Goal: Task Accomplishment & Management: Use online tool/utility

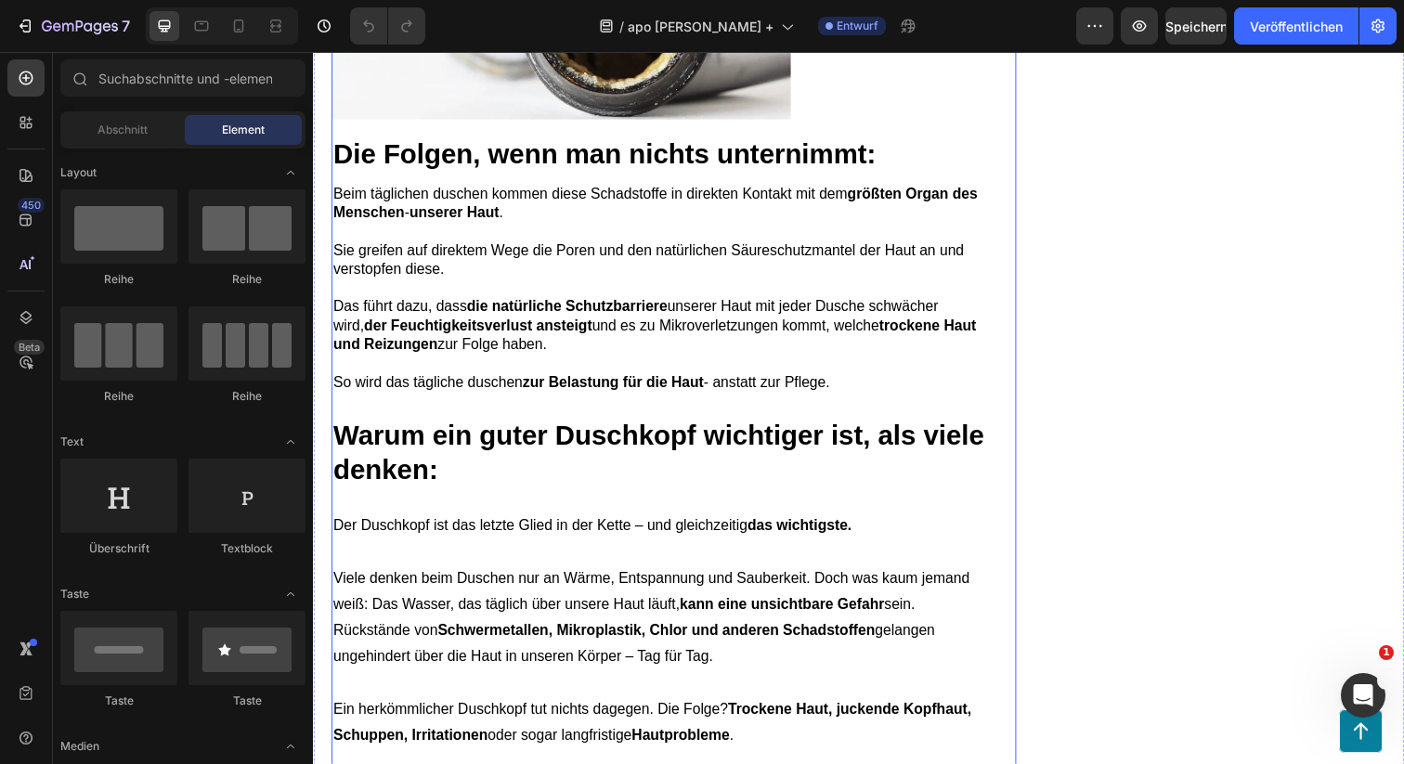
scroll to position [2105, 0]
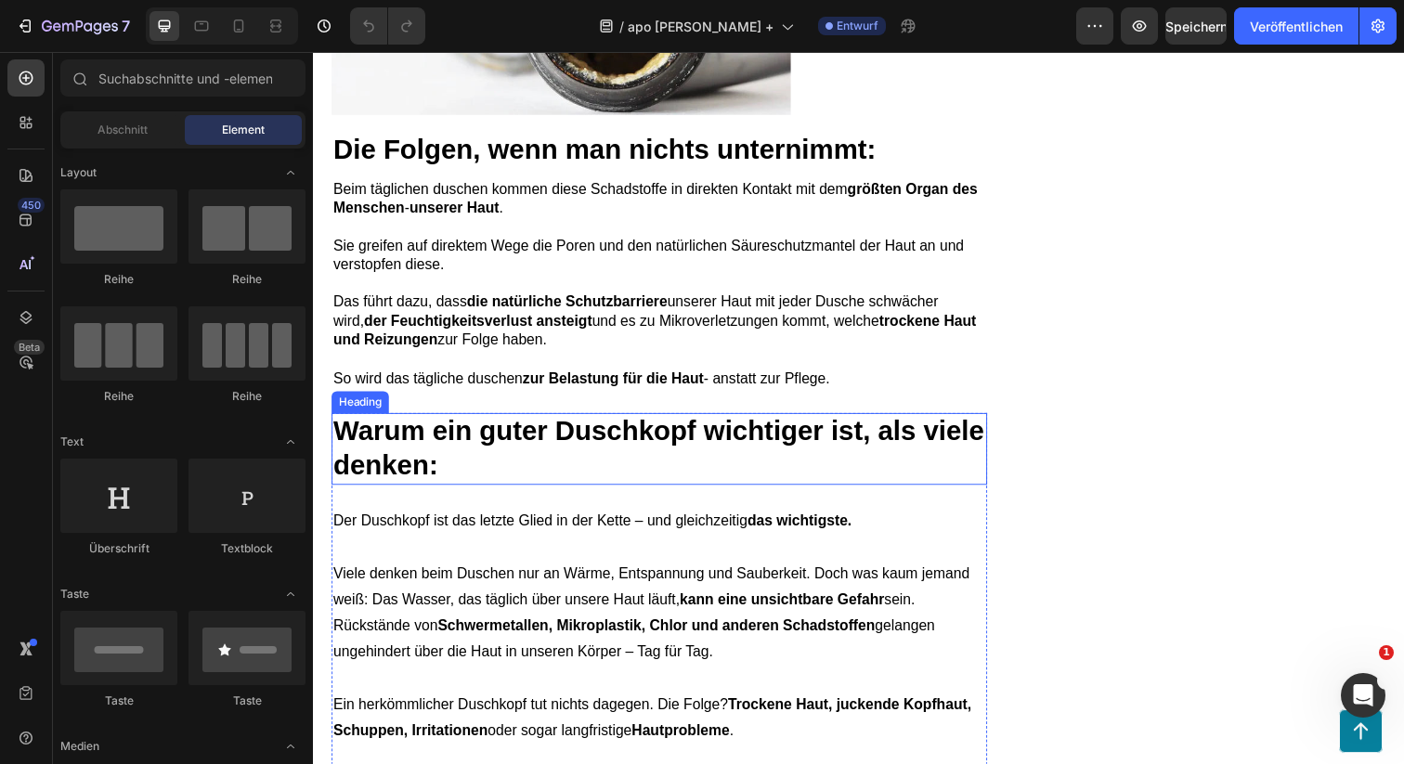
click at [437, 482] on strong "Warum ein guter Duschkopf wichtiger ist, als viele denken:" at bounding box center [665, 455] width 665 height 65
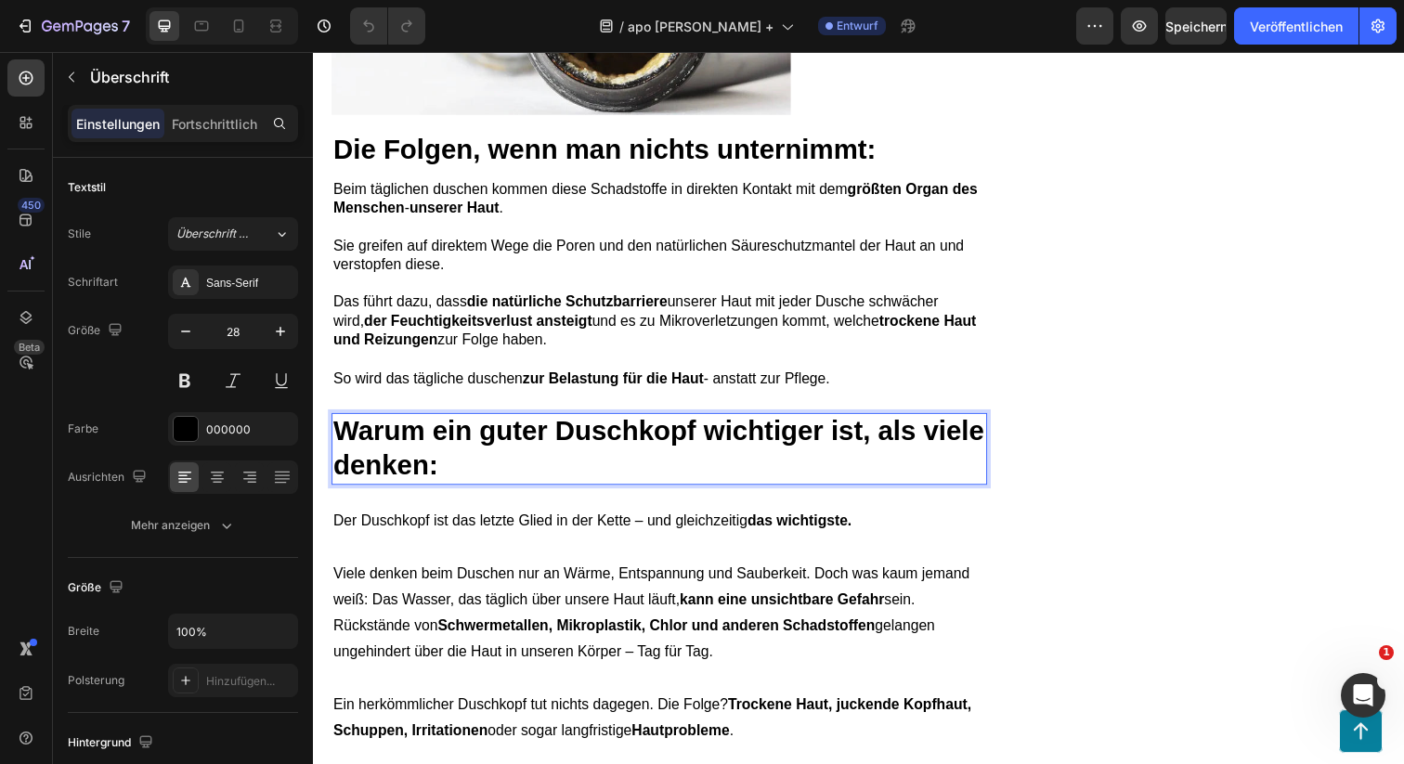
click at [437, 482] on strong "Warum ein guter Duschkopf wichtiger ist, als viele denken:" at bounding box center [665, 455] width 665 height 65
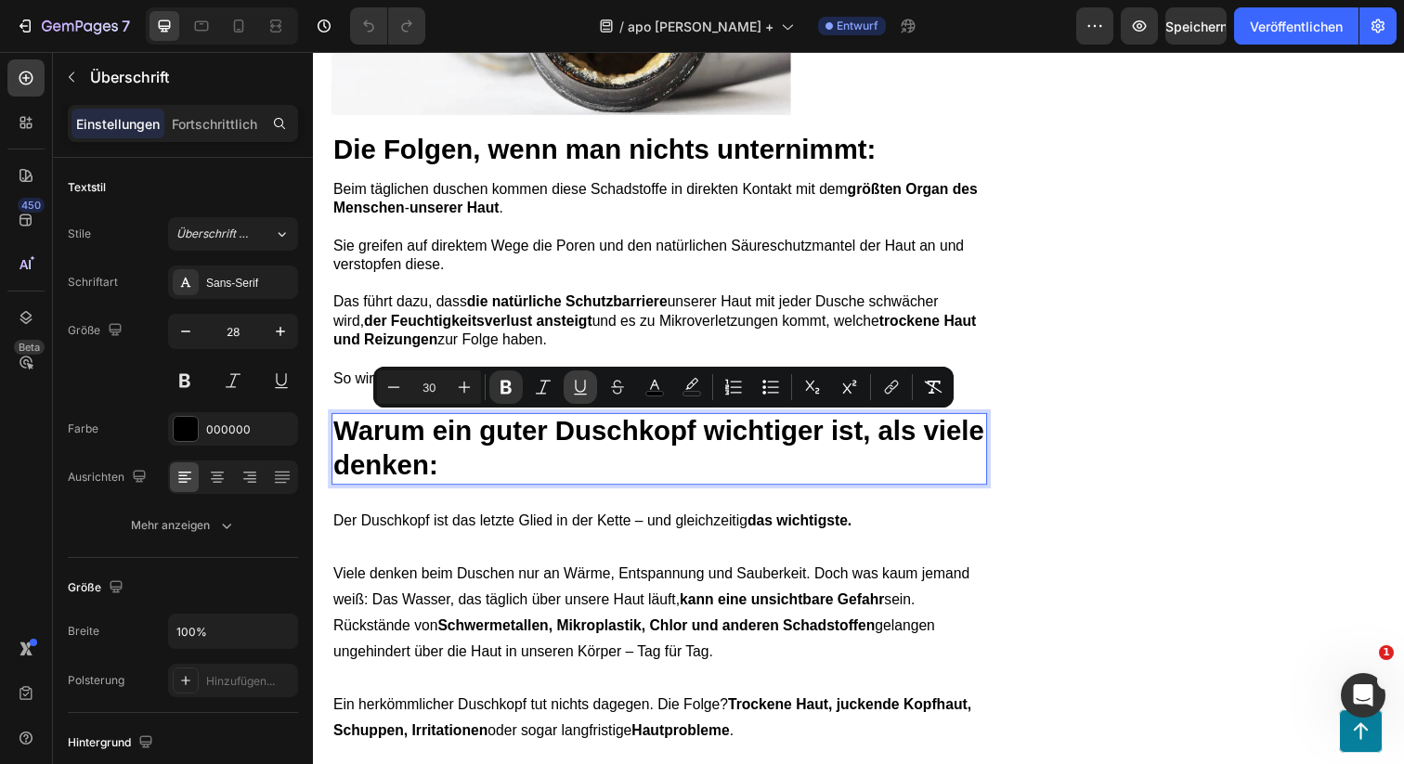
click at [592, 380] on button "Underline" at bounding box center [580, 387] width 33 height 33
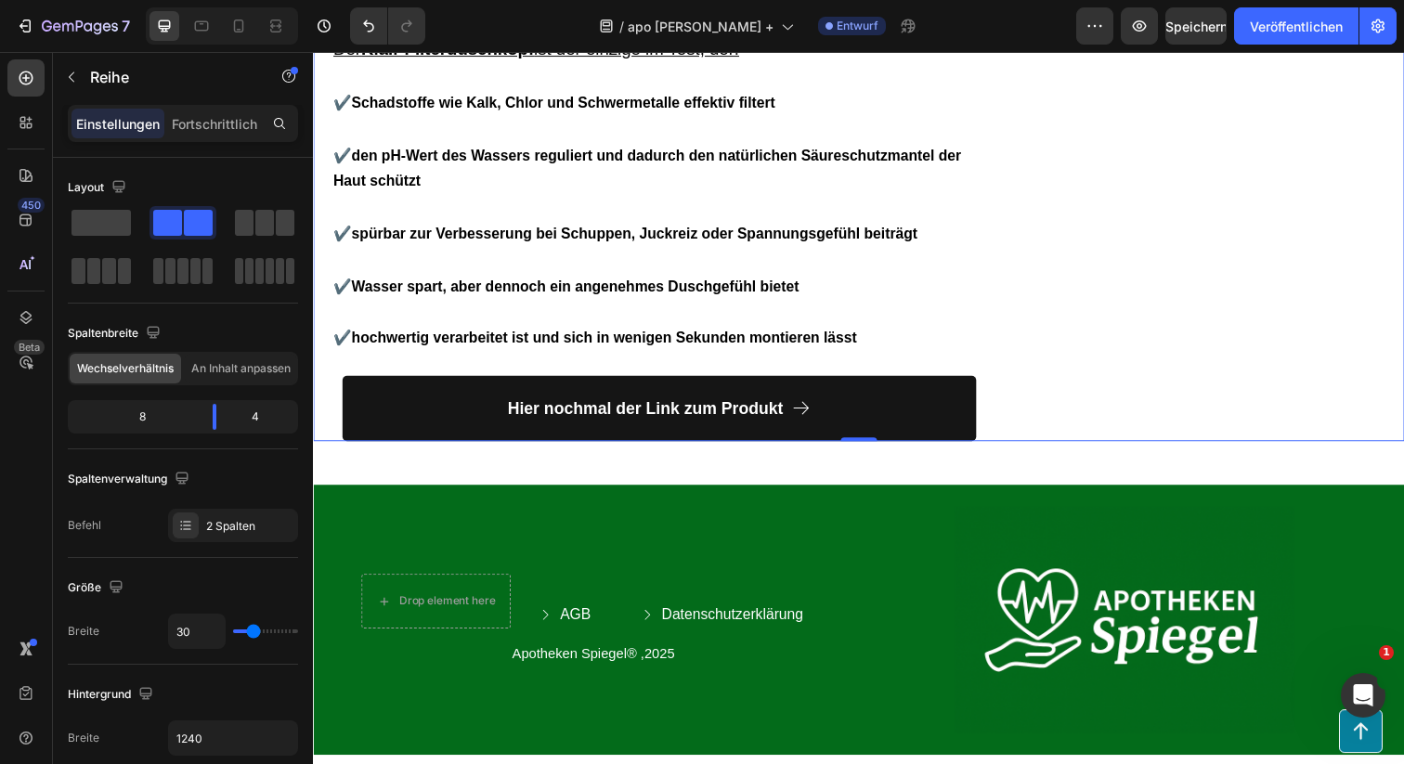
scroll to position [13408, 0]
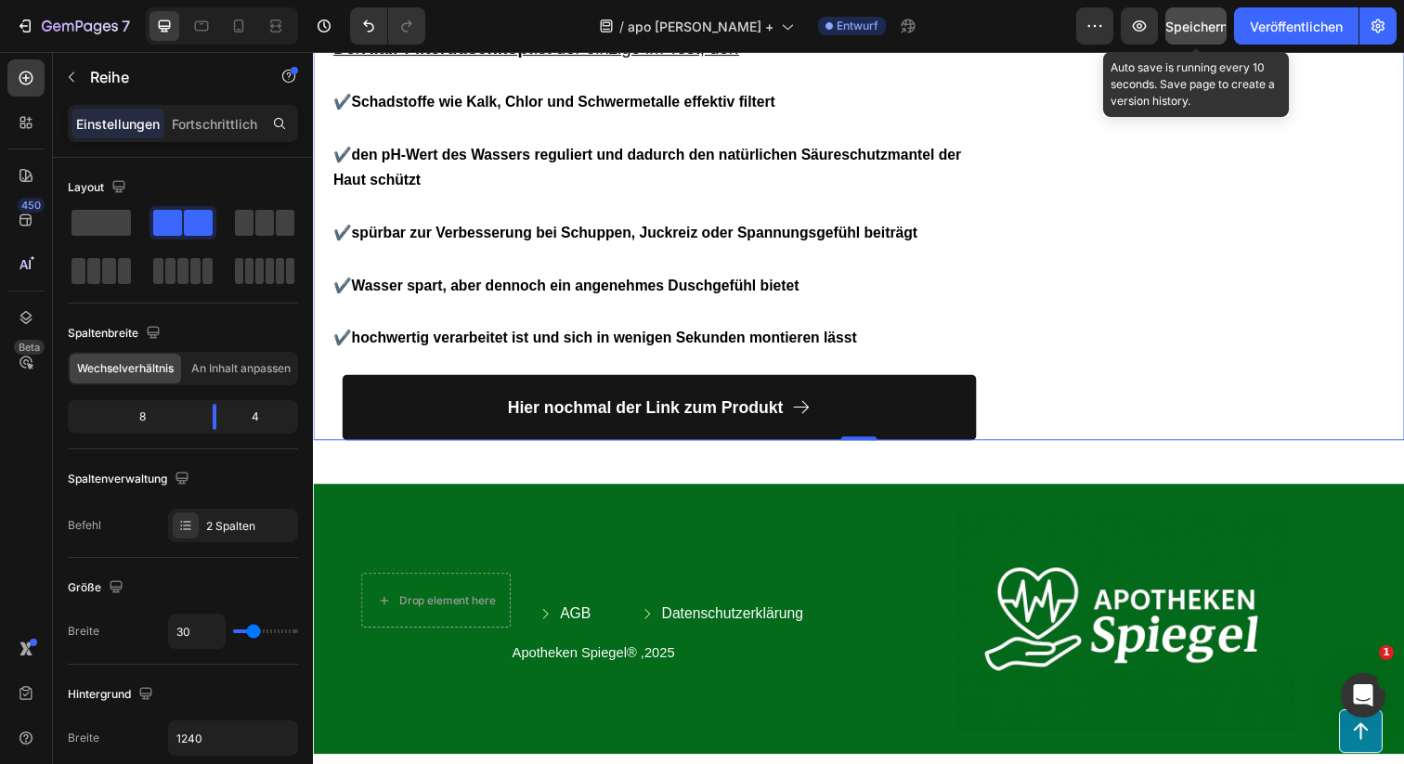
click at [1193, 22] on font "Speichern" at bounding box center [1196, 27] width 62 height 16
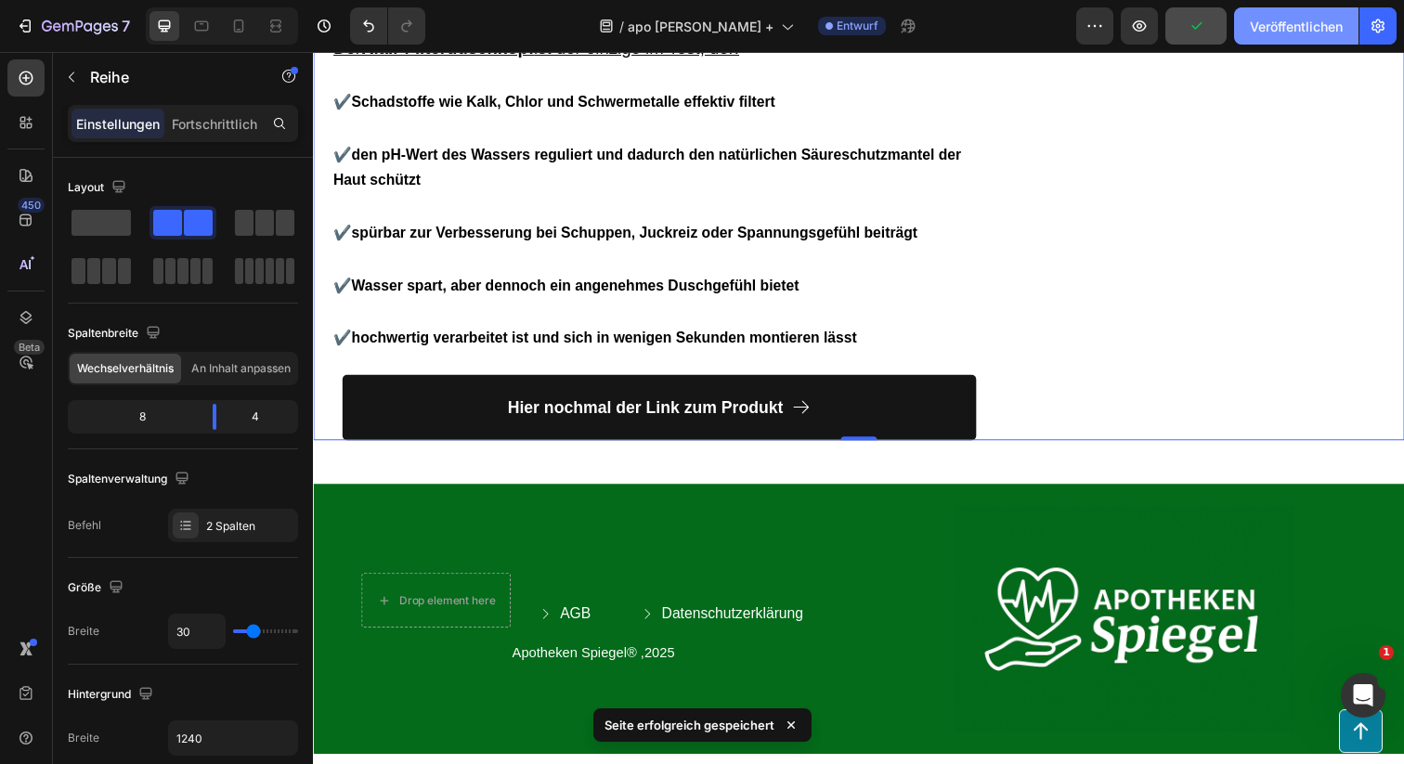
click at [1250, 22] on font "Veröffentlichen" at bounding box center [1296, 27] width 93 height 16
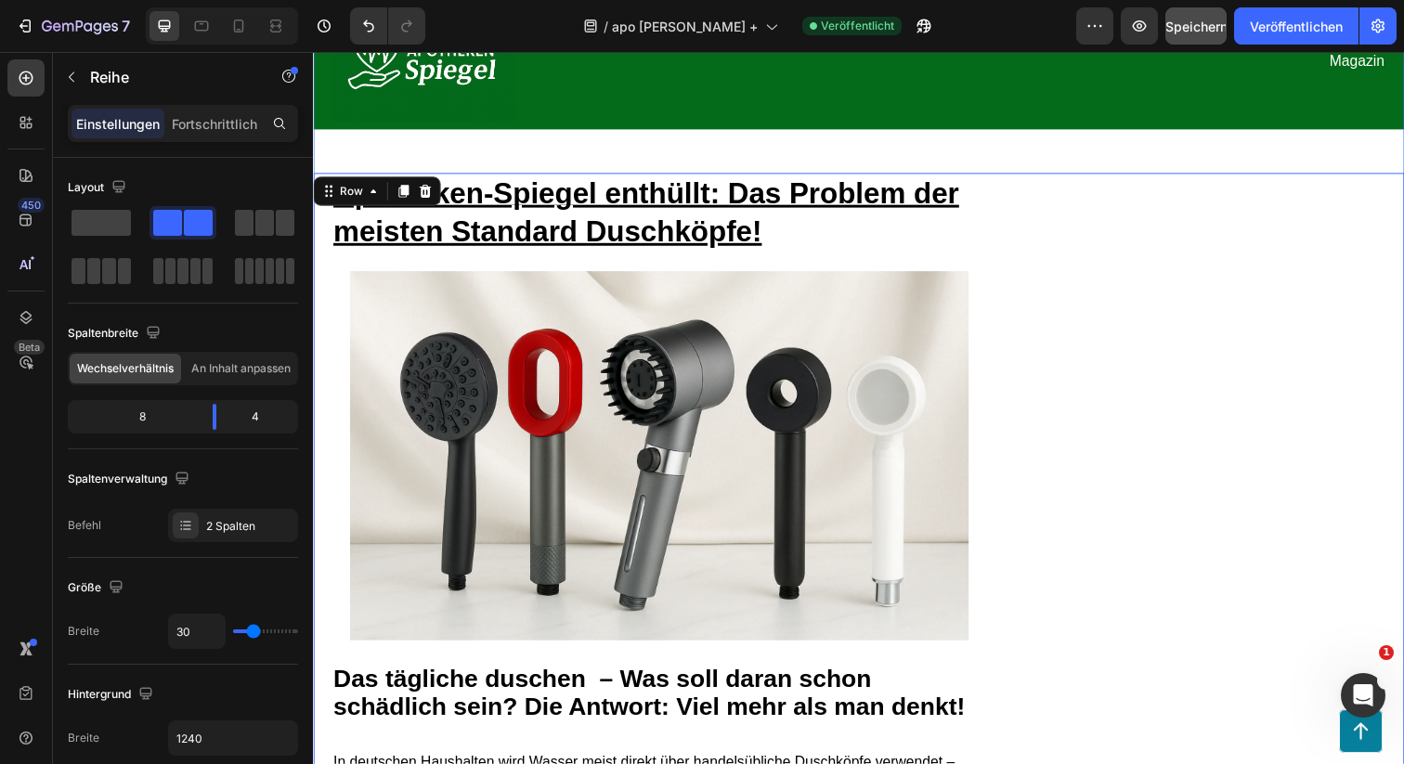
scroll to position [0, 0]
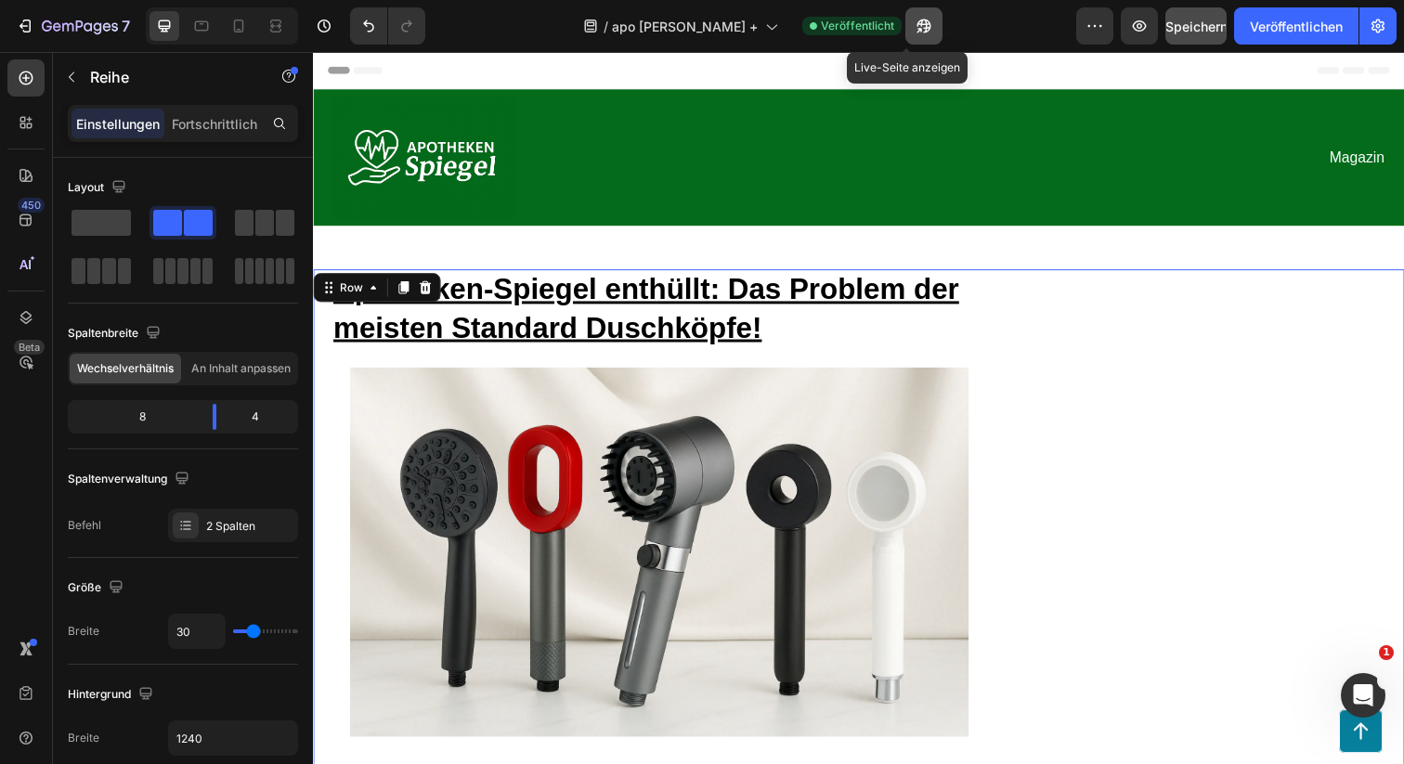
click at [915, 22] on icon "button" at bounding box center [924, 26] width 19 height 19
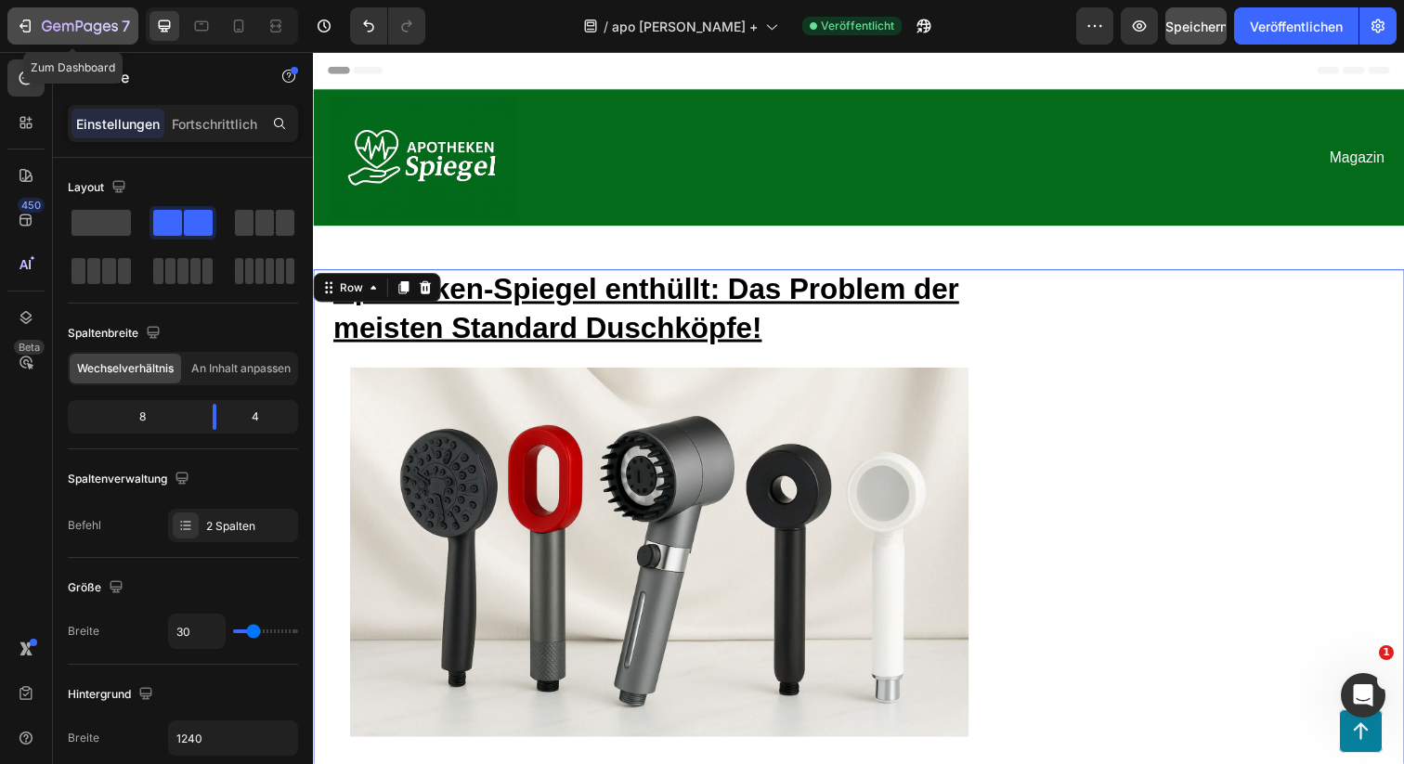
click at [41, 27] on div "7" at bounding box center [73, 26] width 114 height 22
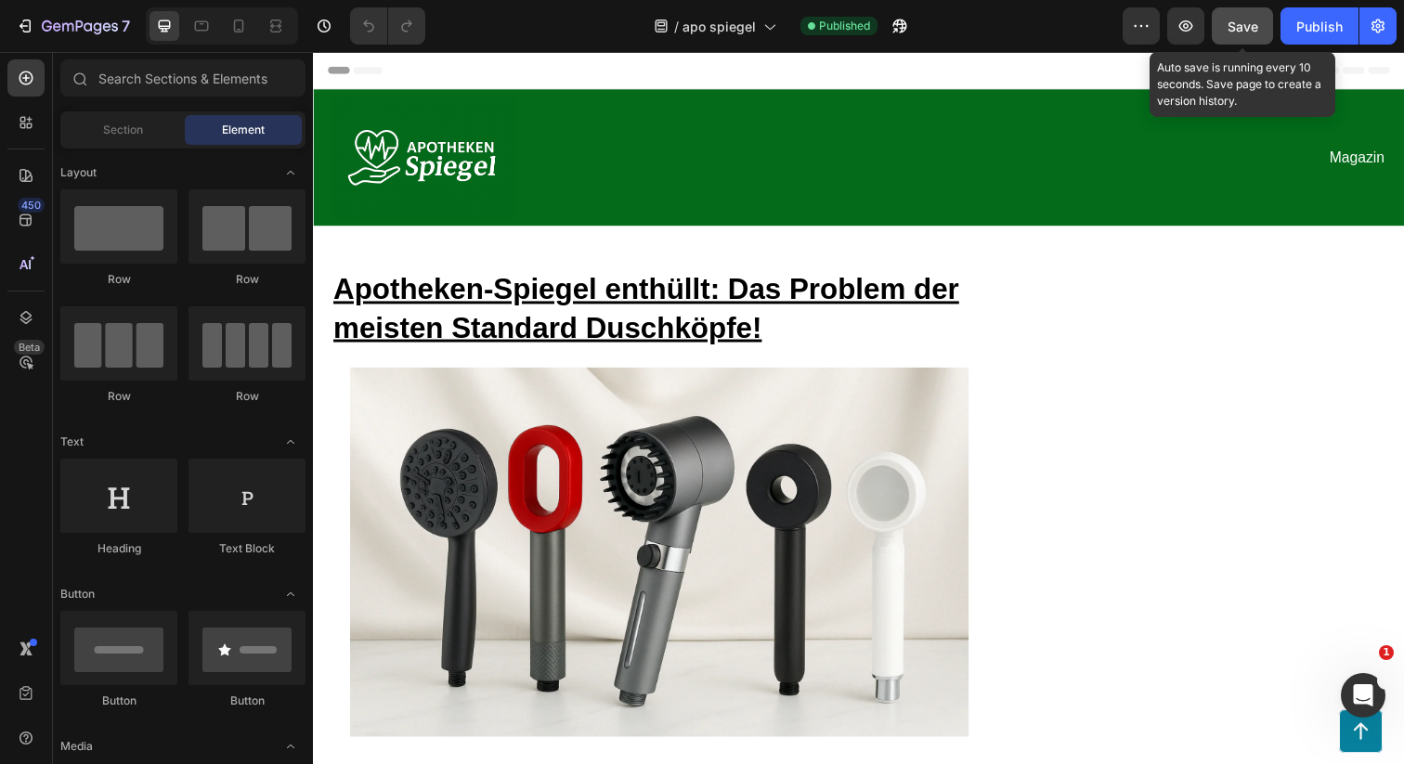
click at [1237, 41] on button "Save" at bounding box center [1242, 25] width 61 height 37
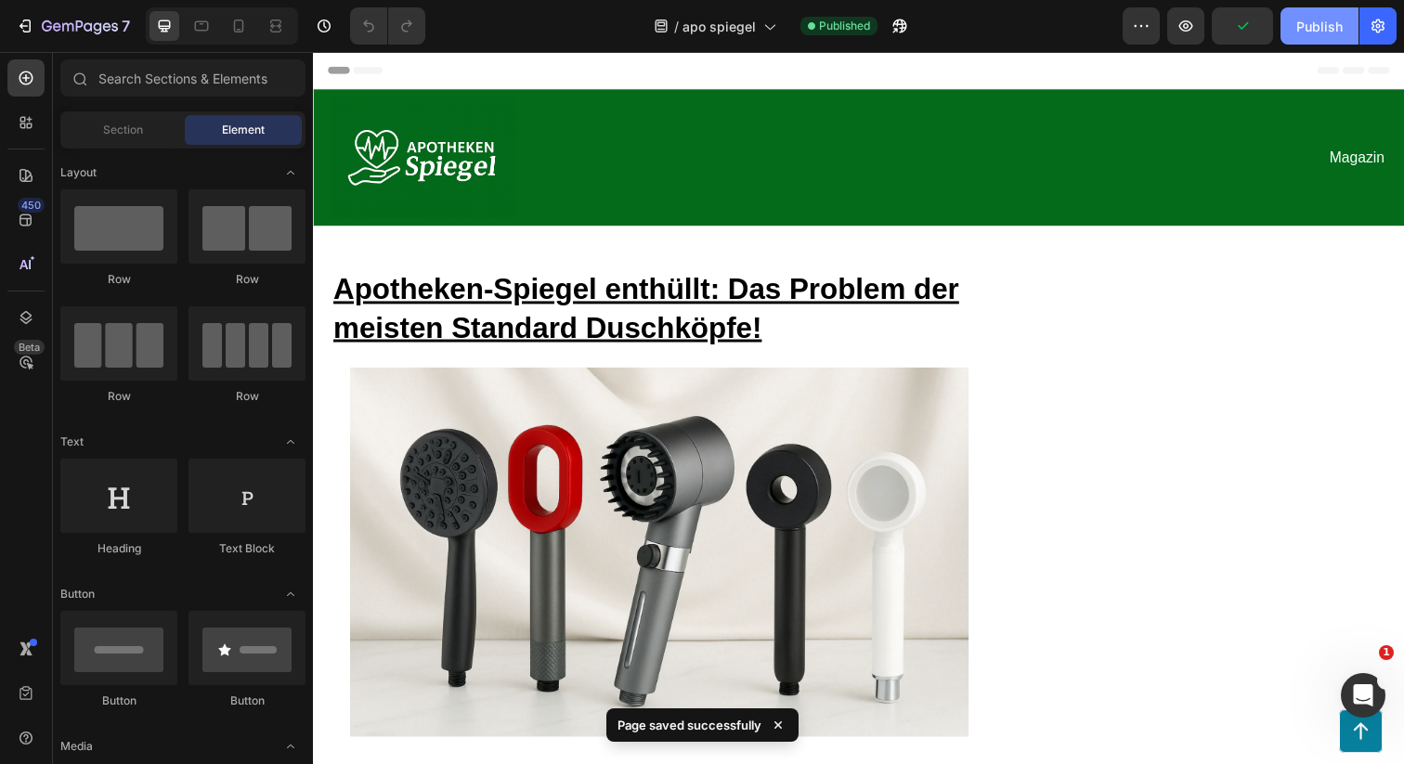
click at [1300, 35] on button "Publish" at bounding box center [1320, 25] width 78 height 37
click at [335, 67] on icon at bounding box center [334, 70] width 13 height 13
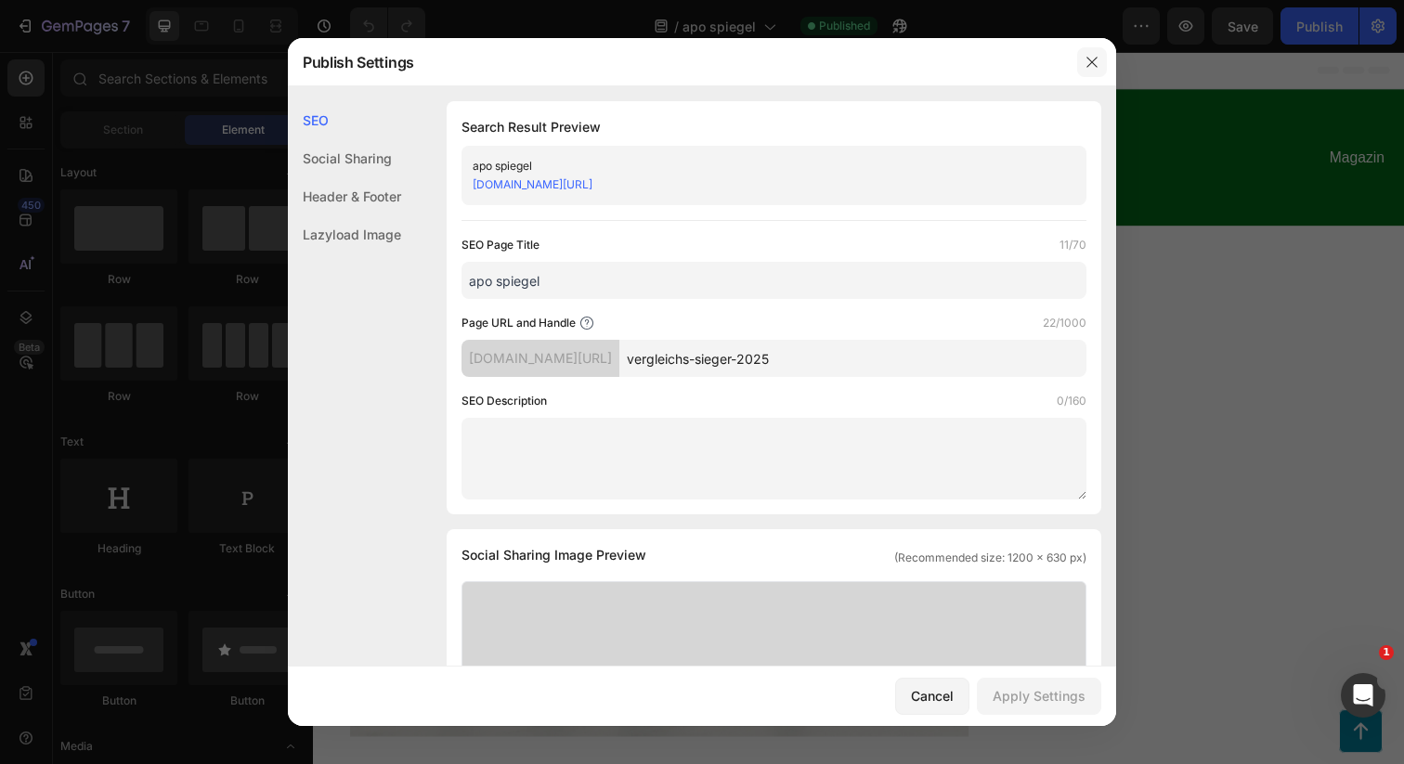
click at [1087, 52] on button "button" at bounding box center [1092, 62] width 30 height 30
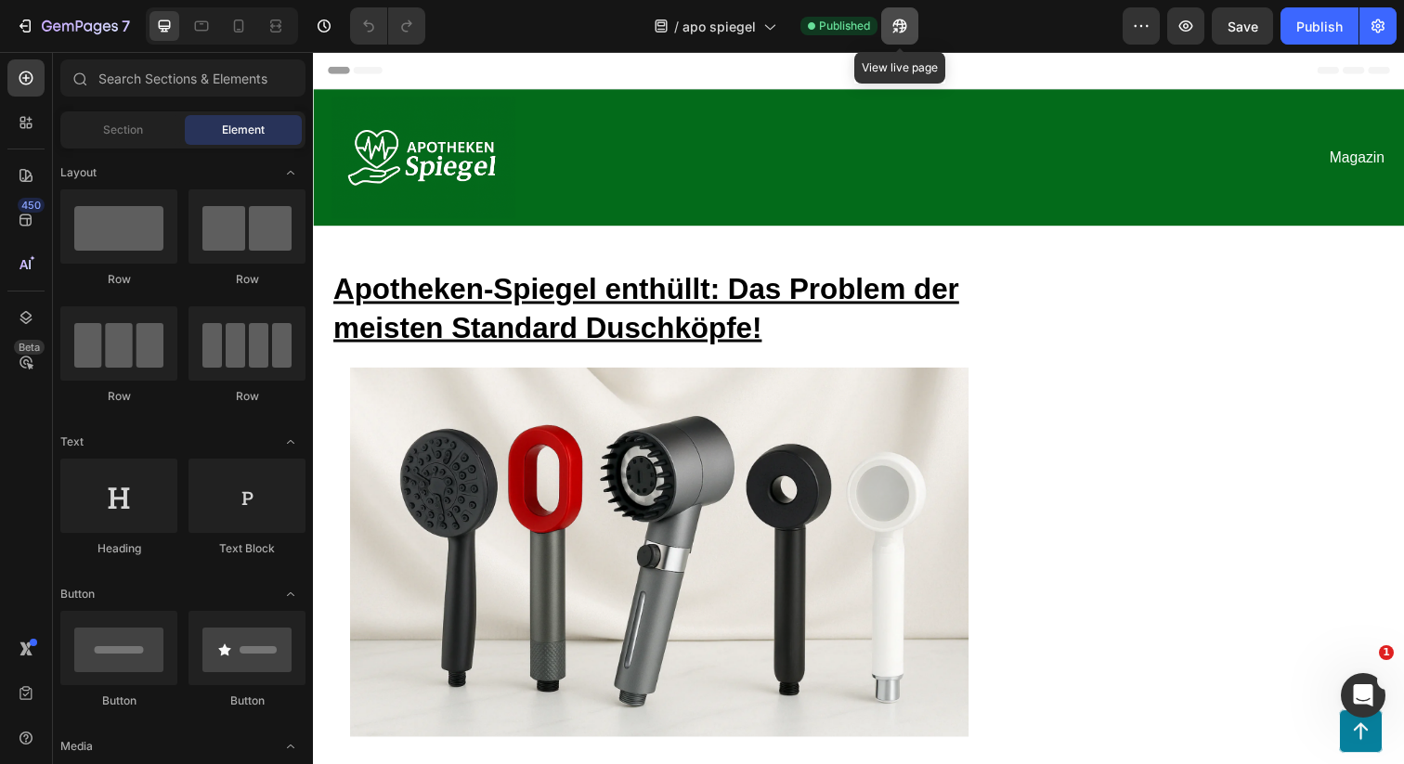
click at [907, 26] on icon "button" at bounding box center [900, 26] width 19 height 19
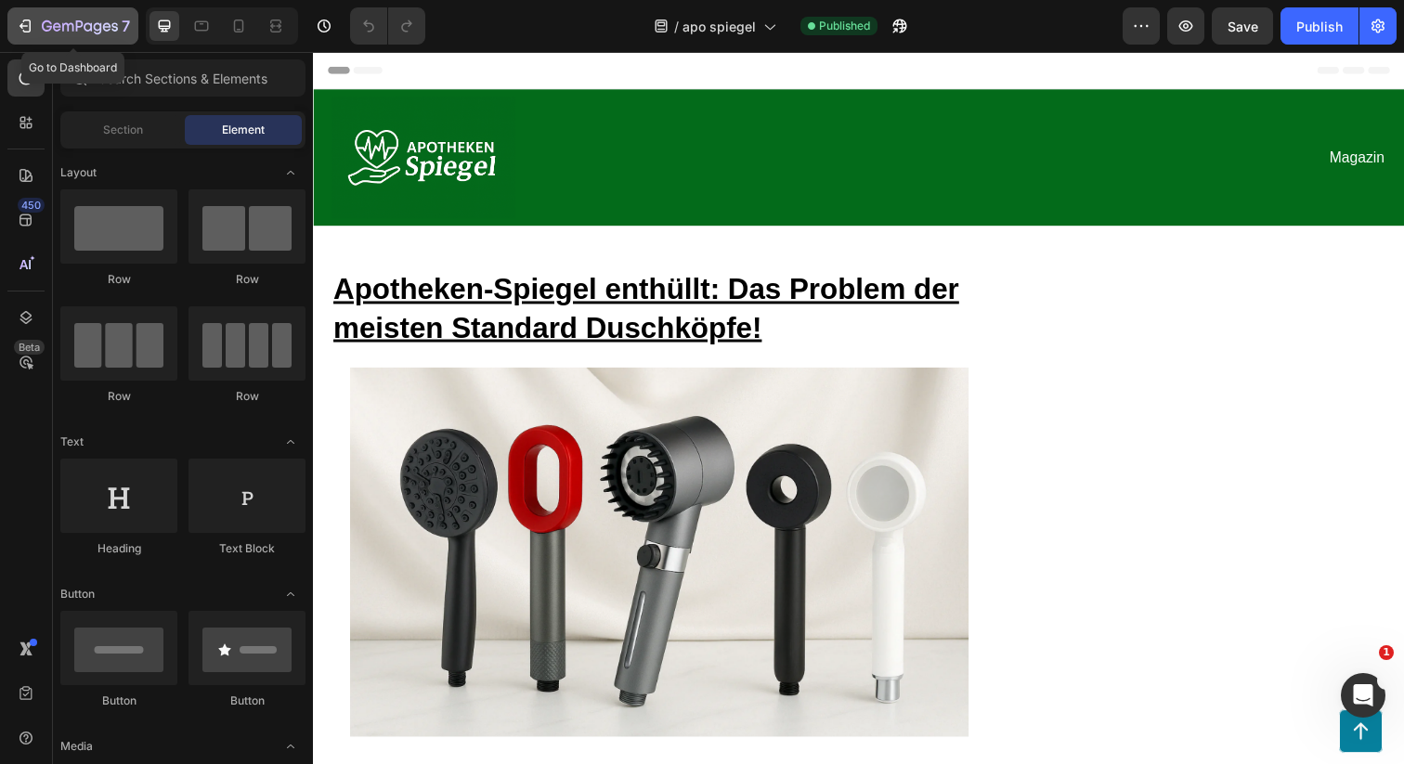
click at [27, 30] on icon "button" at bounding box center [25, 26] width 19 height 19
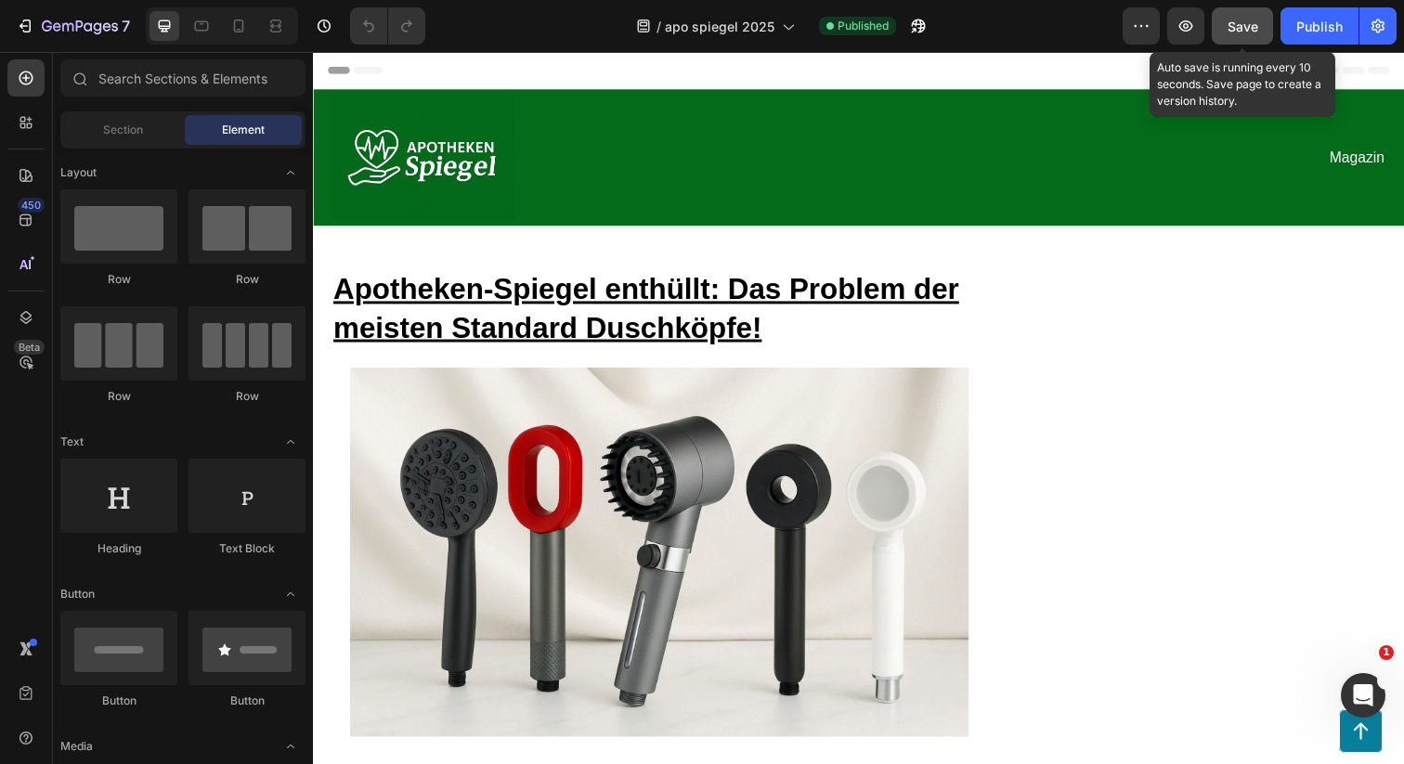
click at [1242, 33] on div "Save" at bounding box center [1243, 27] width 31 height 20
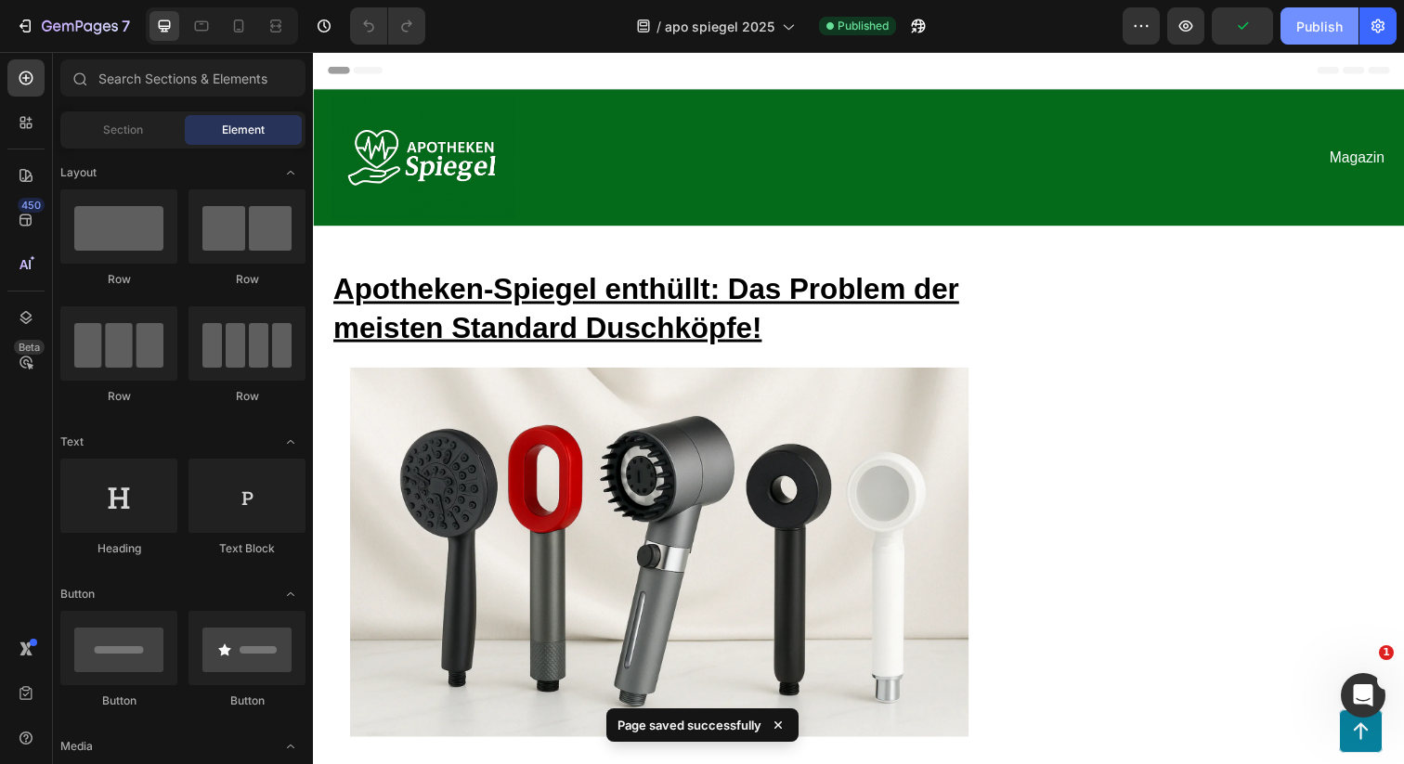
click at [1316, 21] on div "Publish" at bounding box center [1319, 27] width 46 height 20
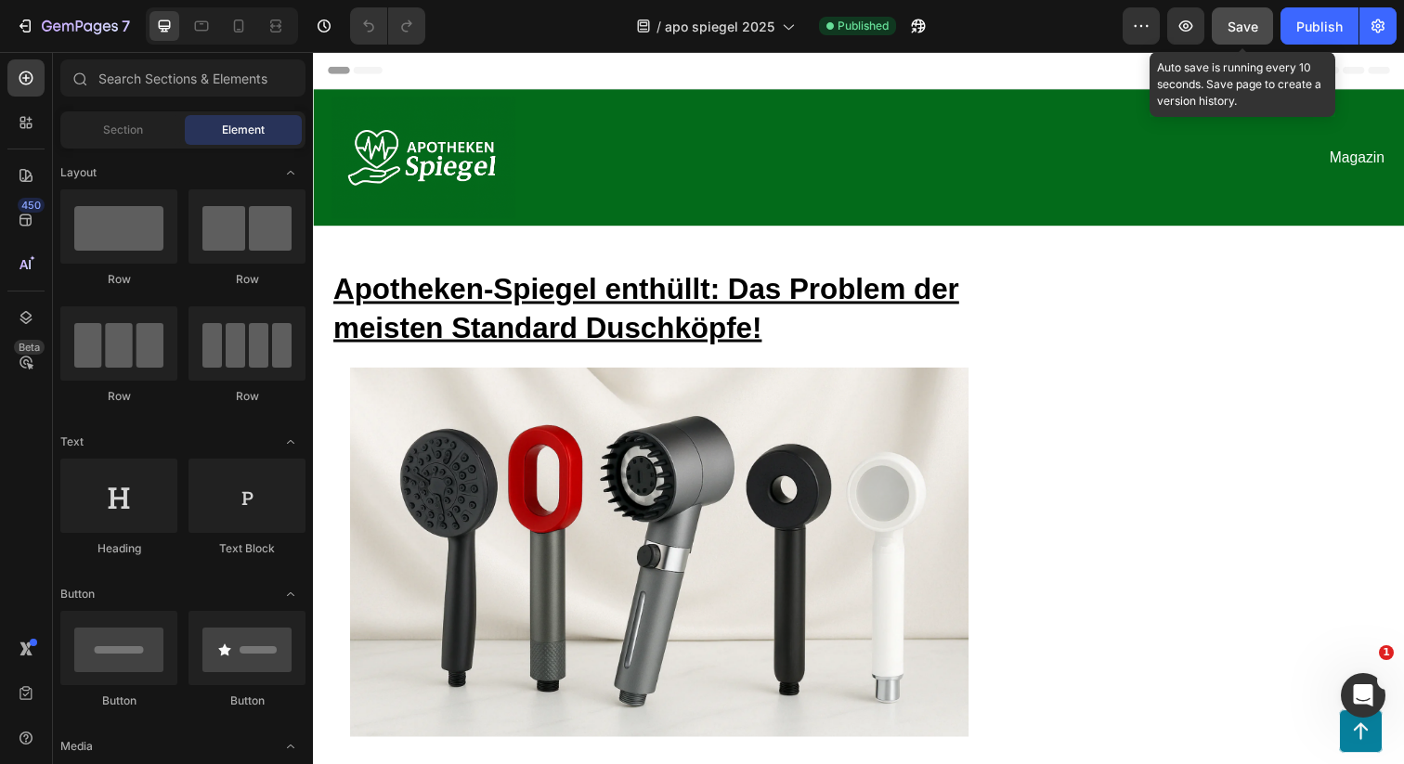
click at [1245, 31] on span "Save" at bounding box center [1243, 27] width 31 height 16
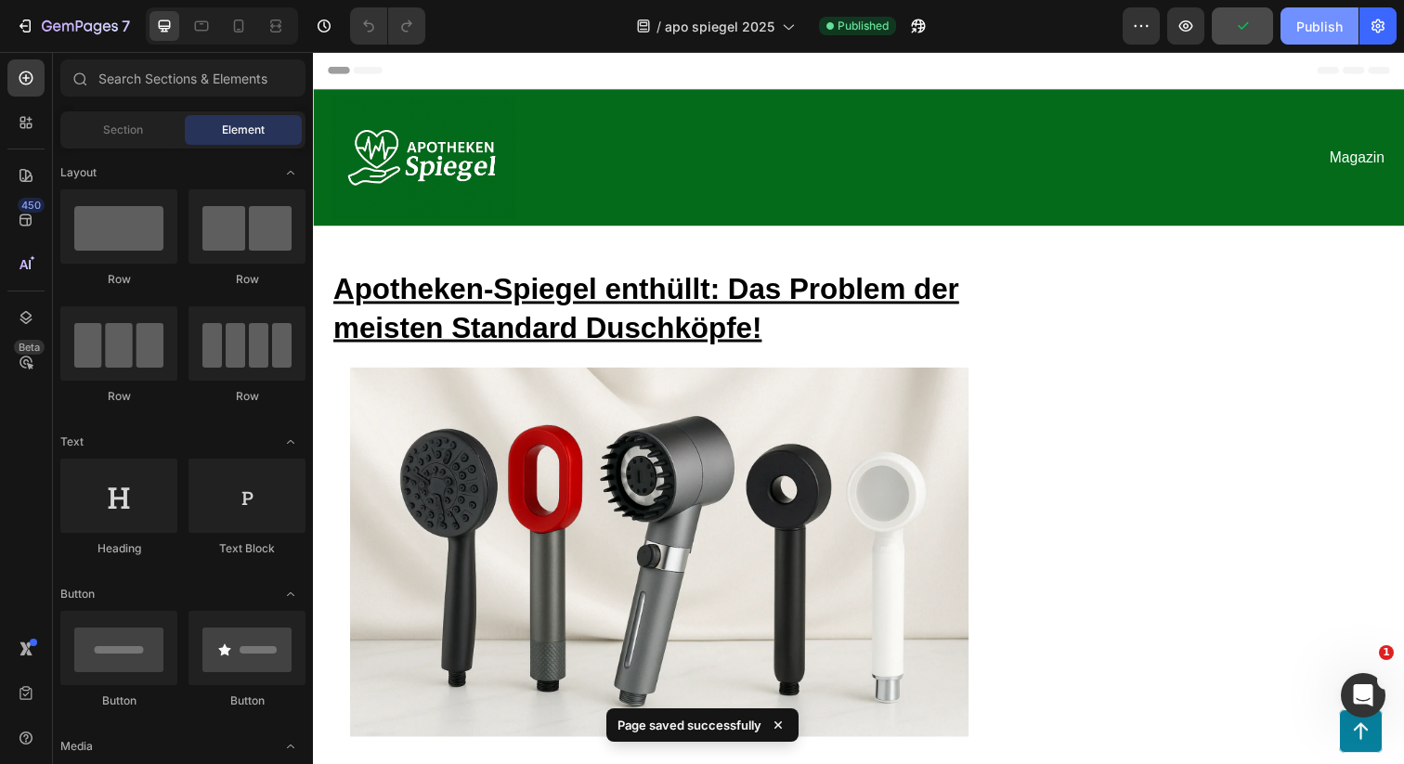
click at [1296, 29] on div "Publish" at bounding box center [1319, 27] width 46 height 20
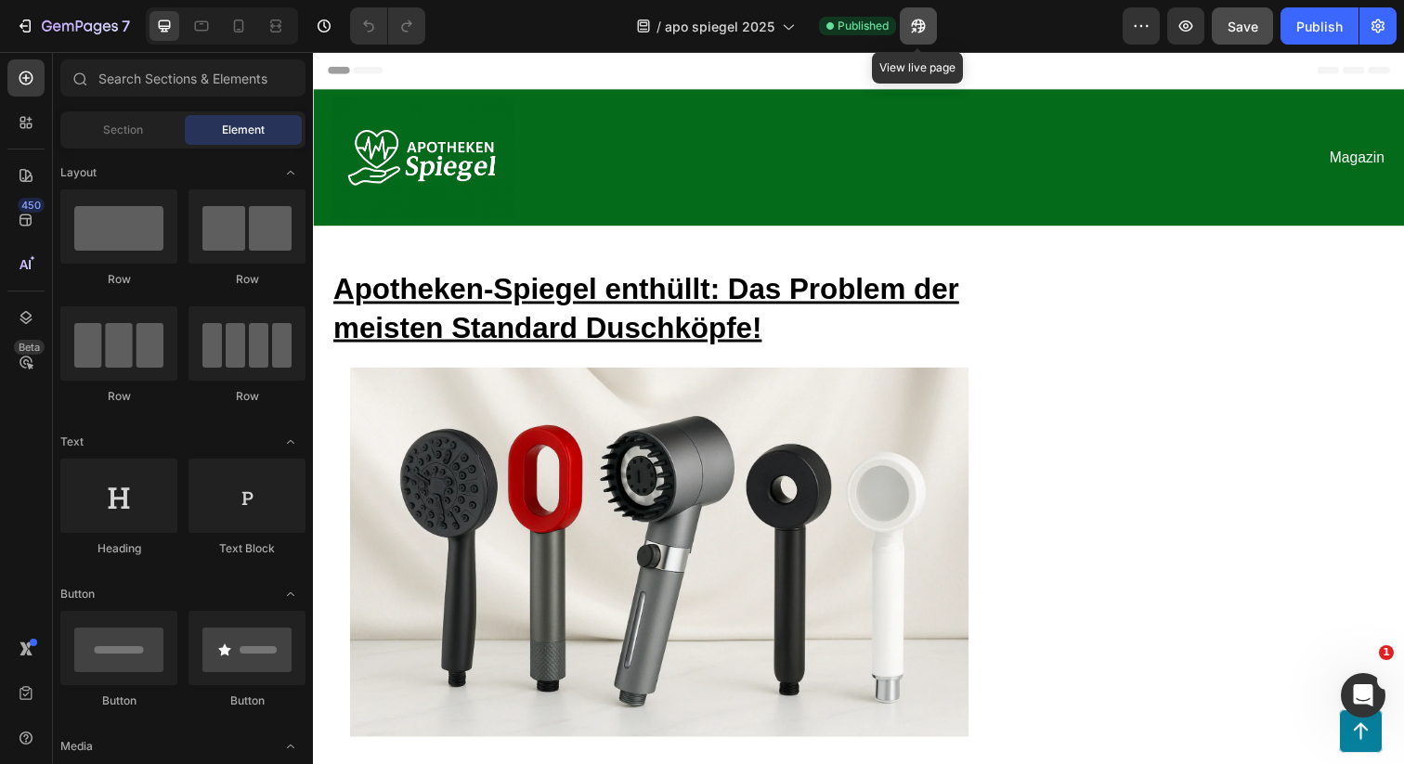
click at [929, 33] on button "button" at bounding box center [918, 25] width 37 height 37
click at [332, 72] on icon at bounding box center [335, 71] width 6 height 6
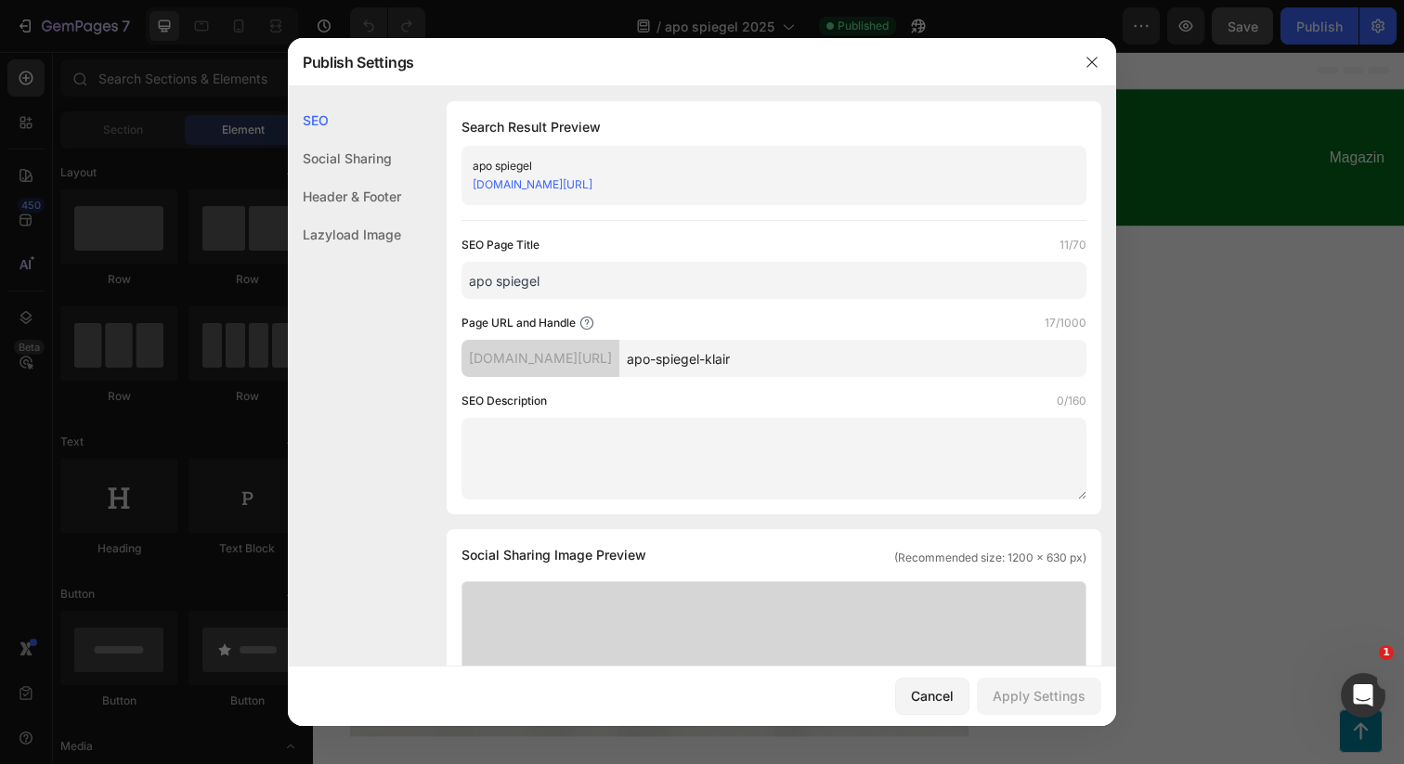
click at [826, 364] on input "apo-spiegel-klair" at bounding box center [852, 358] width 467 height 37
type input "apo-spiegel-2025"
click at [1021, 695] on div "Apply Settings" at bounding box center [1039, 696] width 93 height 20
click at [1096, 57] on icon "button" at bounding box center [1091, 62] width 10 height 10
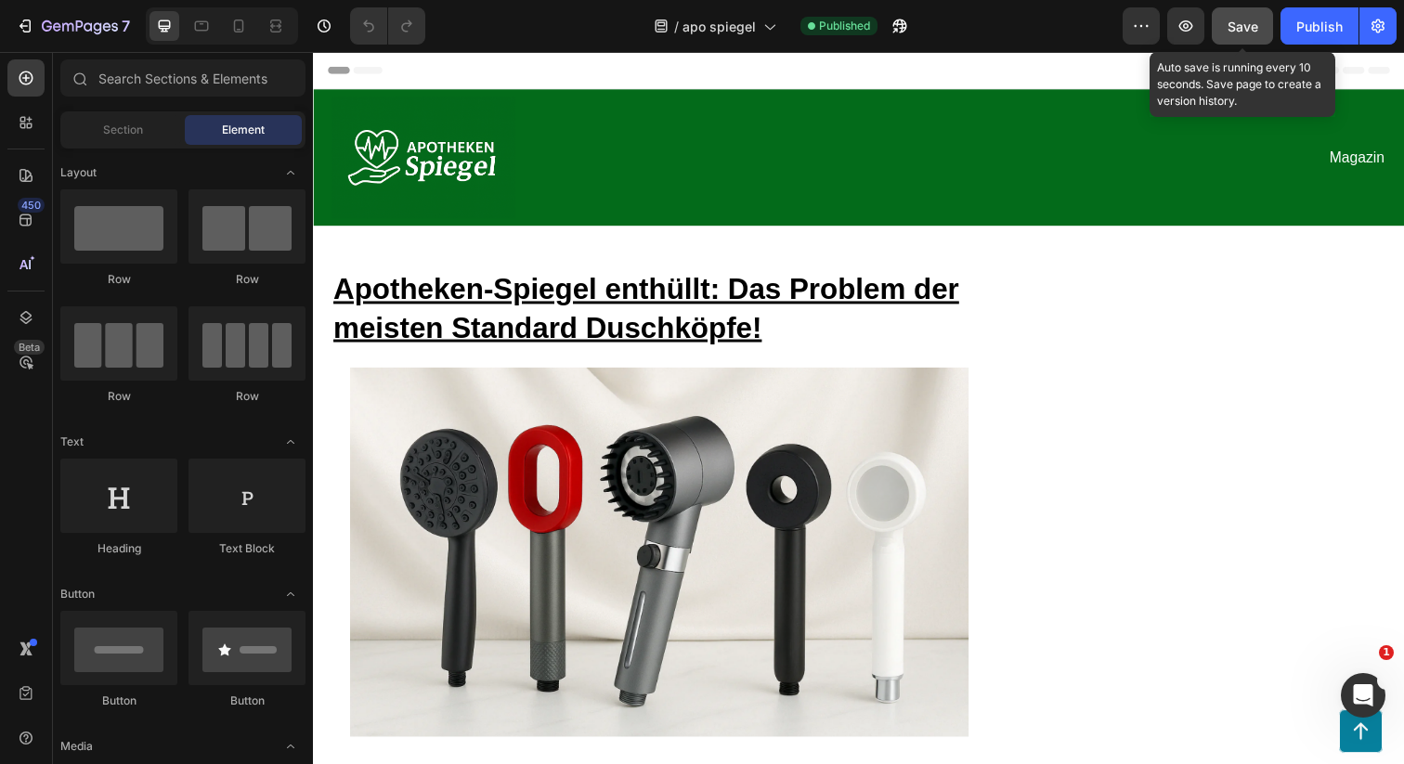
click at [1240, 31] on span "Save" at bounding box center [1243, 27] width 31 height 16
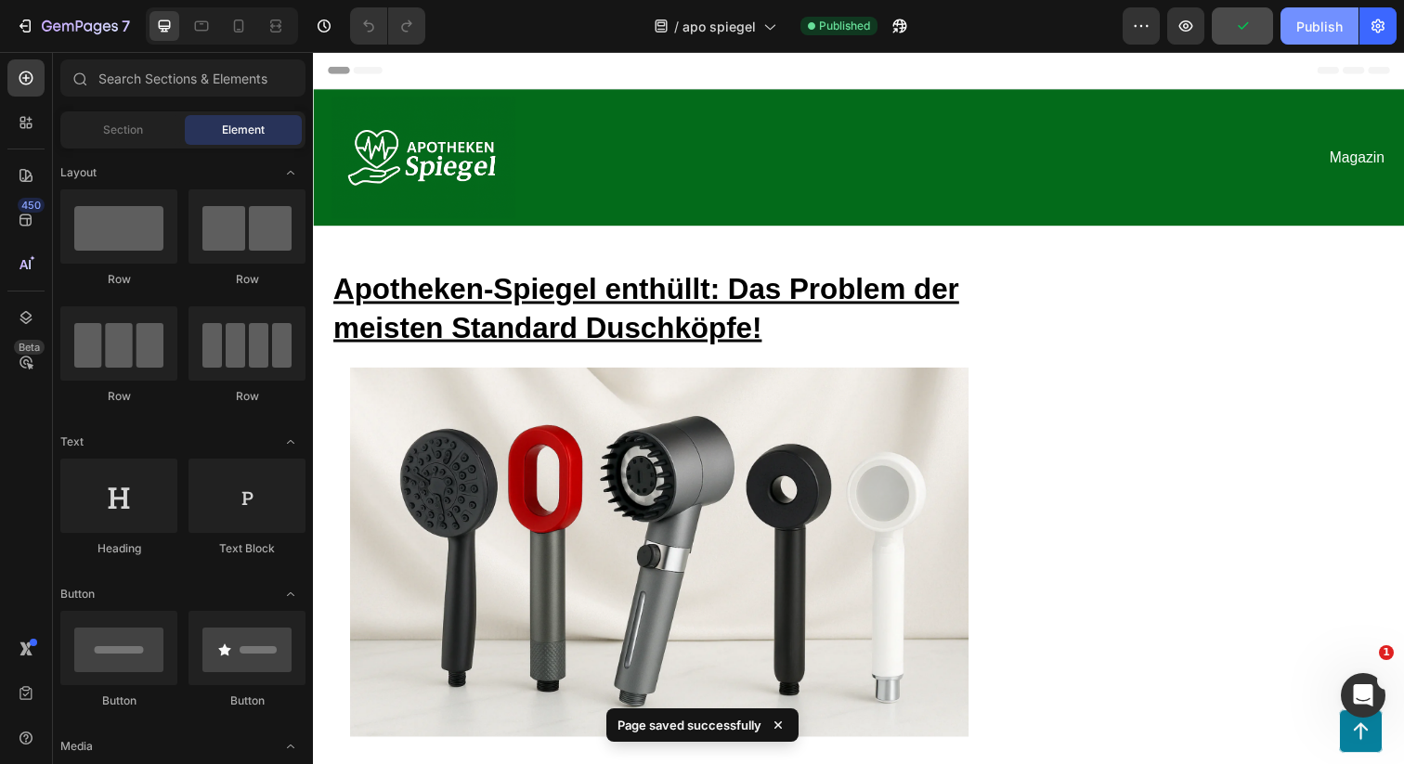
click at [1303, 20] on div "Publish" at bounding box center [1319, 27] width 46 height 20
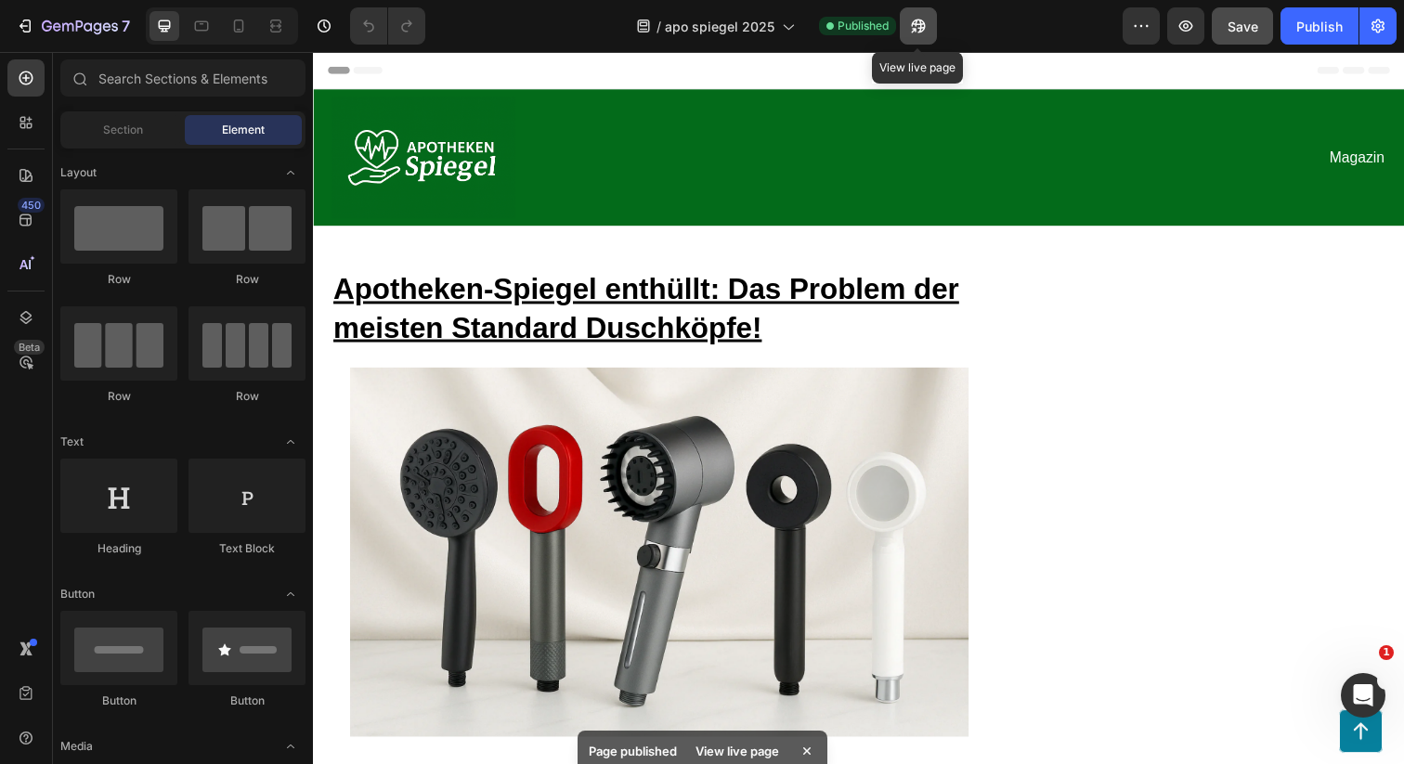
click at [909, 23] on icon "button" at bounding box center [918, 26] width 19 height 19
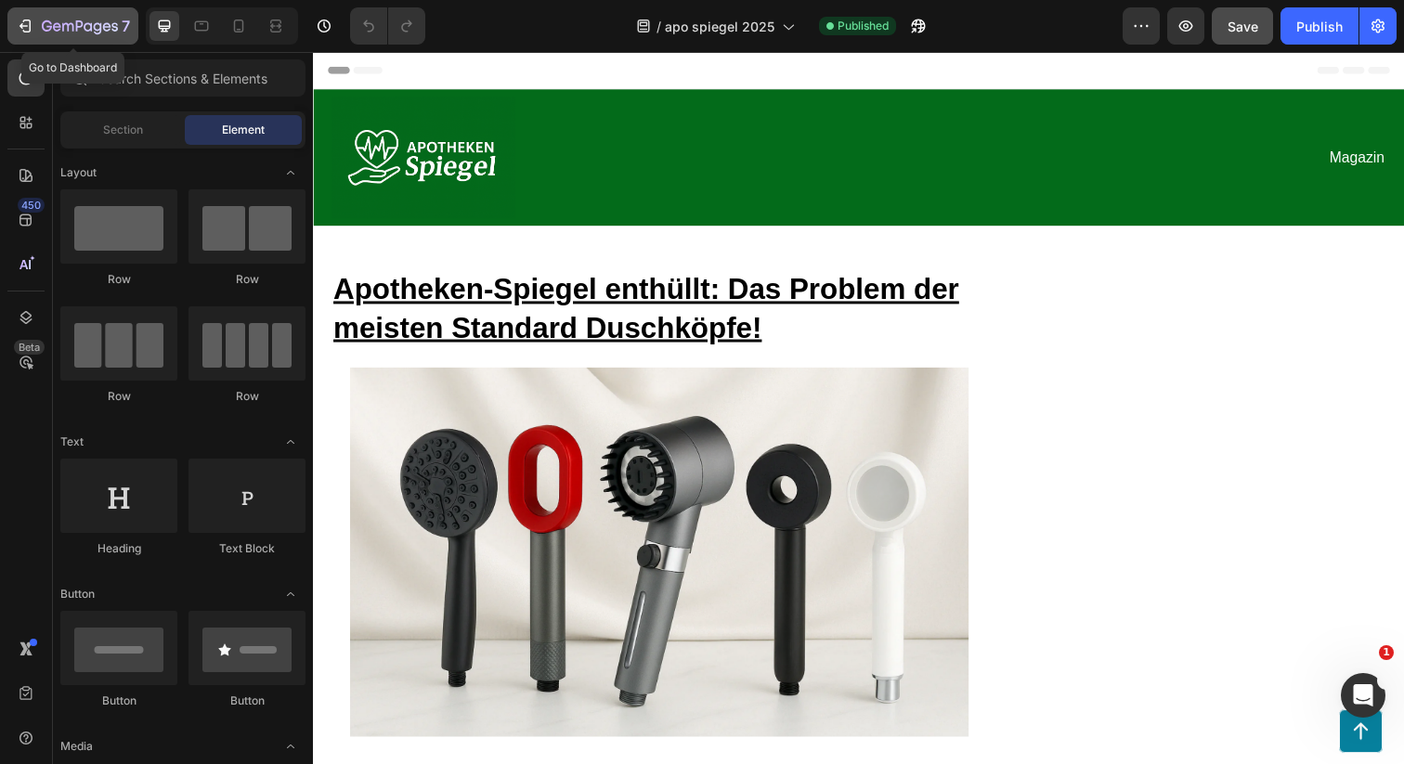
click at [45, 28] on icon "button" at bounding box center [80, 28] width 76 height 16
